Goal: Task Accomplishment & Management: Use online tool/utility

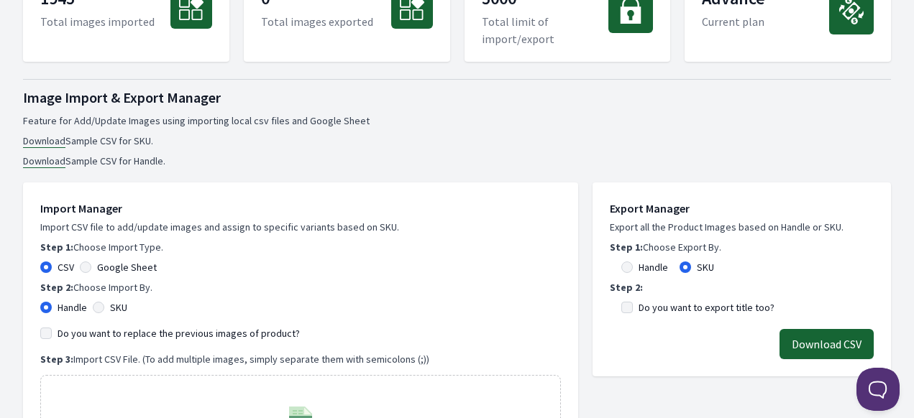
scroll to position [216, 0]
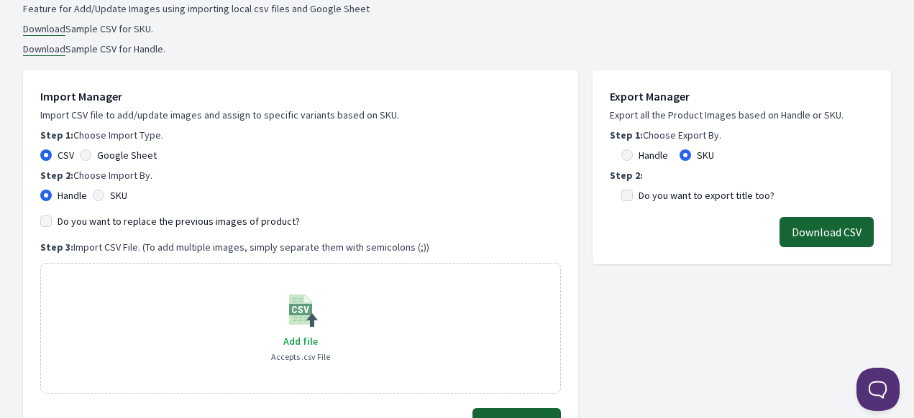
click at [76, 157] on div "CSV Google Sheet" at bounding box center [300, 155] width 521 height 14
click at [85, 156] on input "Google Sheet" at bounding box center [86, 156] width 12 height 12
radio input "true"
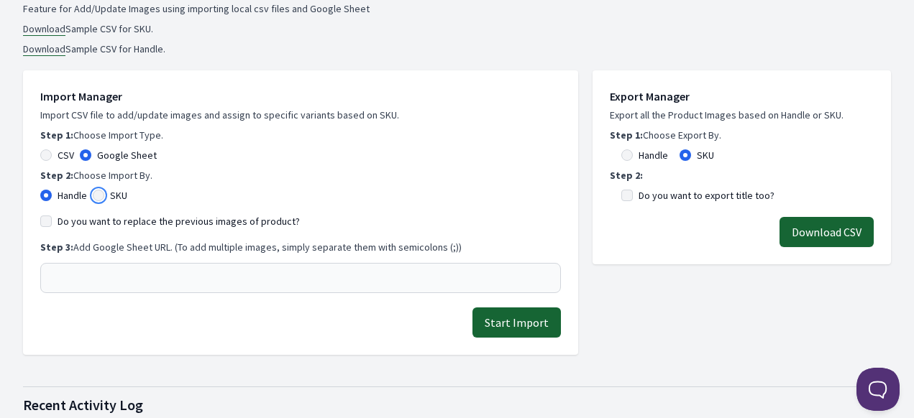
click at [99, 201] on input "SKU" at bounding box center [99, 196] width 12 height 12
radio input "true"
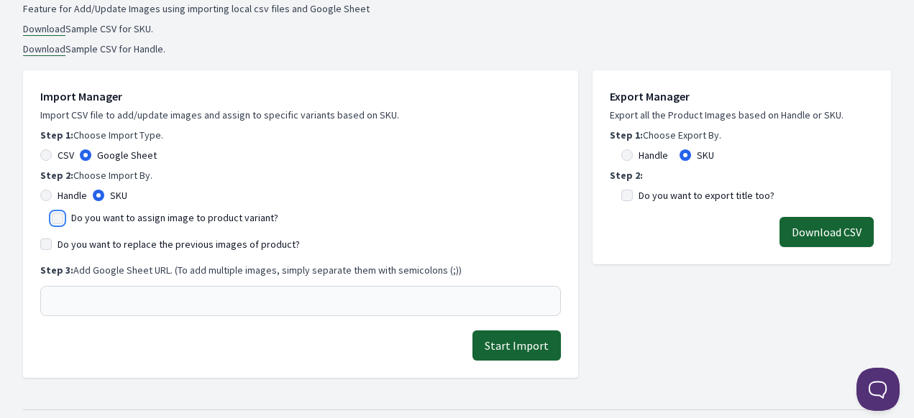
click at [61, 216] on input "Do you want to assign image to product variant?" at bounding box center [58, 219] width 12 height 12
checkbox input "true"
click at [40, 247] on input "Do you want to replace the previous images of product?" at bounding box center [46, 245] width 12 height 12
checkbox input "true"
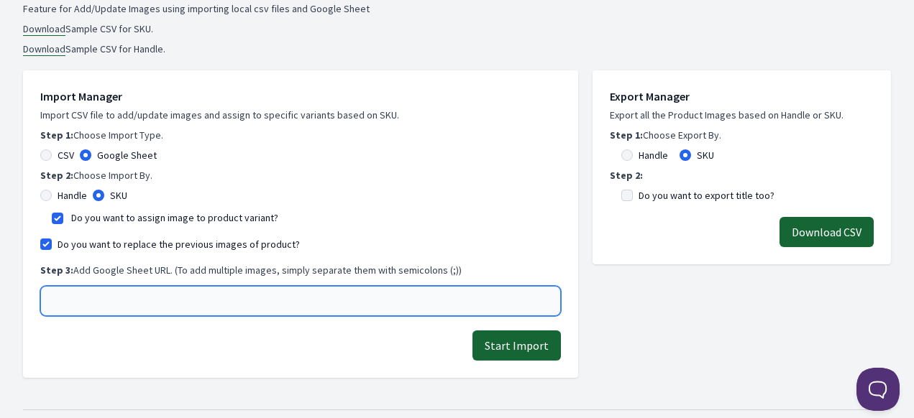
click at [92, 301] on input "text" at bounding box center [300, 301] width 521 height 30
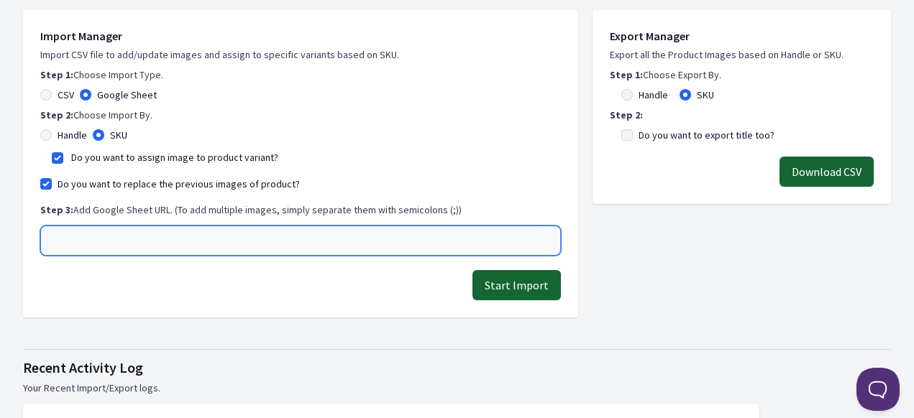
scroll to position [359, 0]
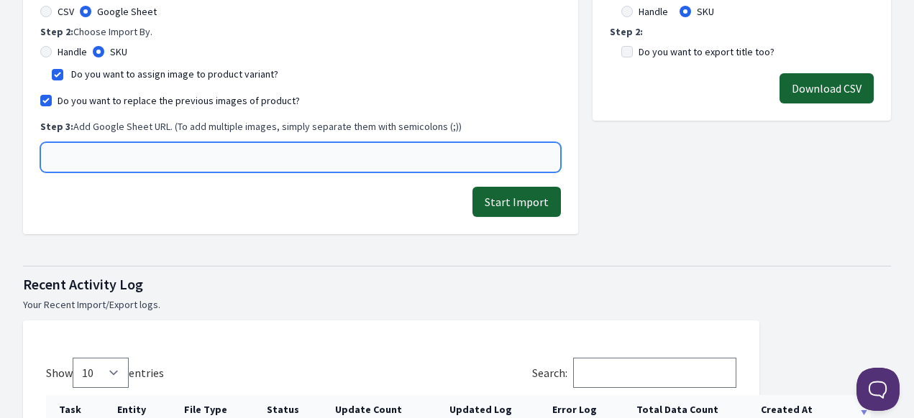
paste input "[URL][DOMAIN_NAME]"
type input "[URL][DOMAIN_NAME]"
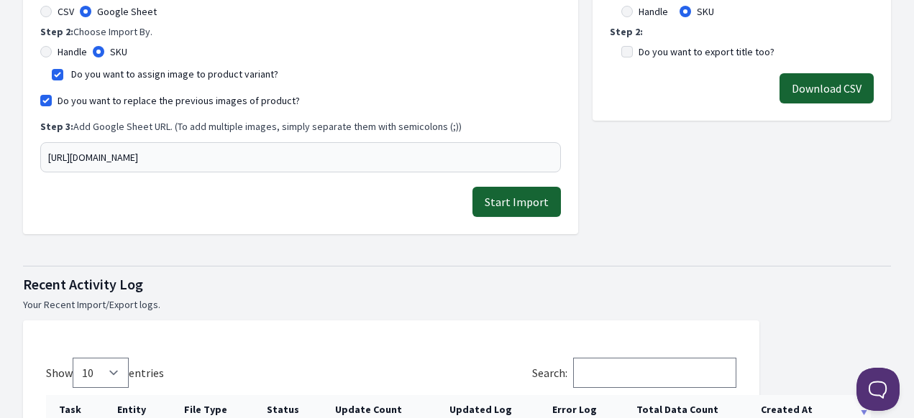
click at [541, 208] on button "Start Import" at bounding box center [516, 202] width 88 height 30
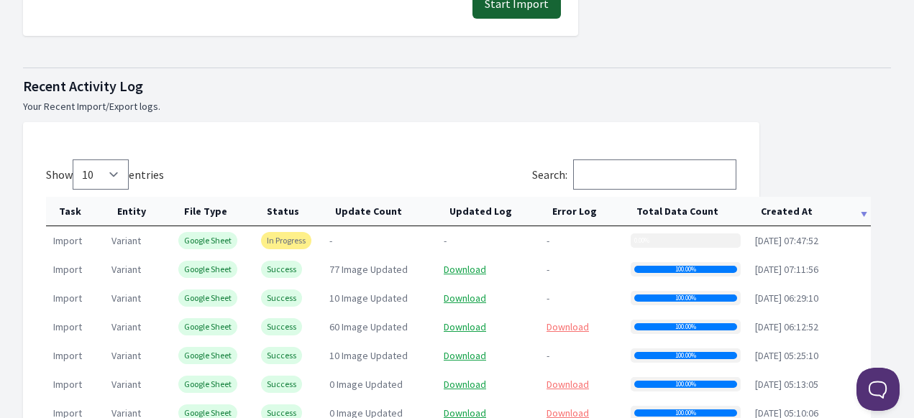
scroll to position [719, 0]
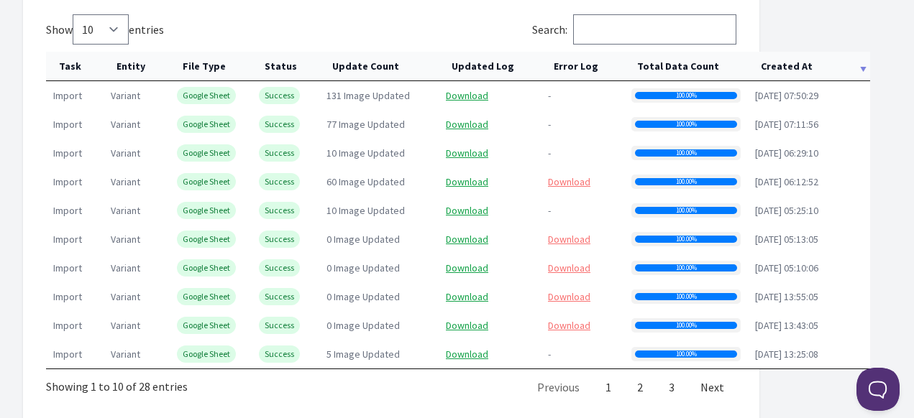
scroll to position [791, 0]
